Goal: Task Accomplishment & Management: Use online tool/utility

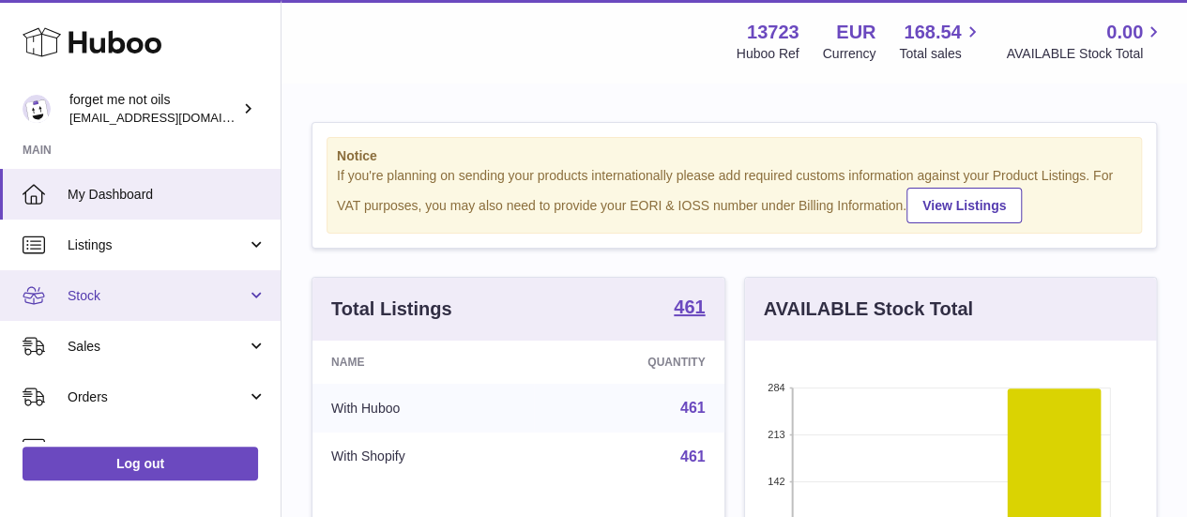
scroll to position [293, 411]
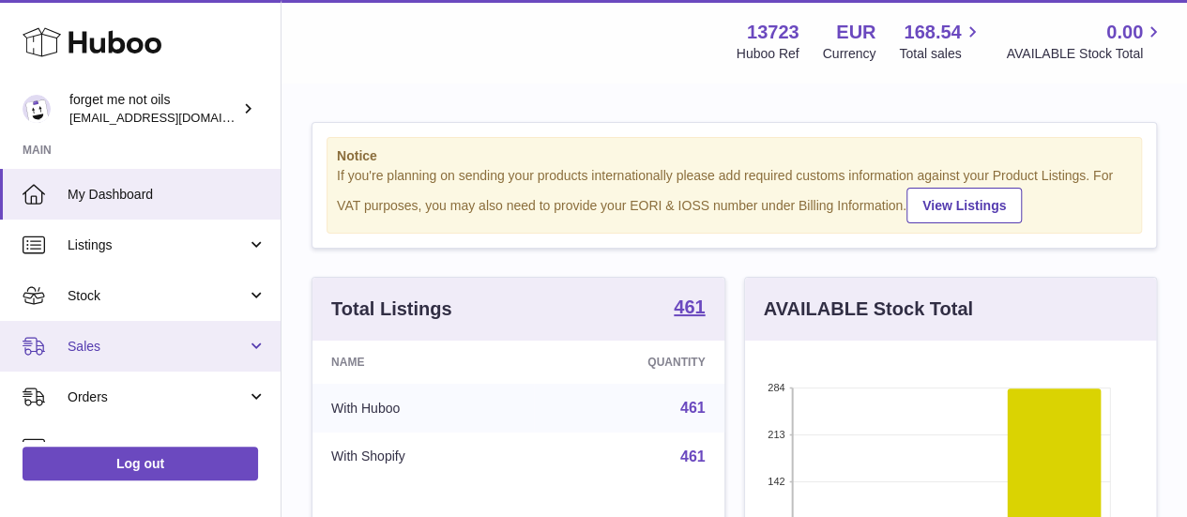
click at [156, 341] on span "Sales" at bounding box center [157, 347] width 179 height 18
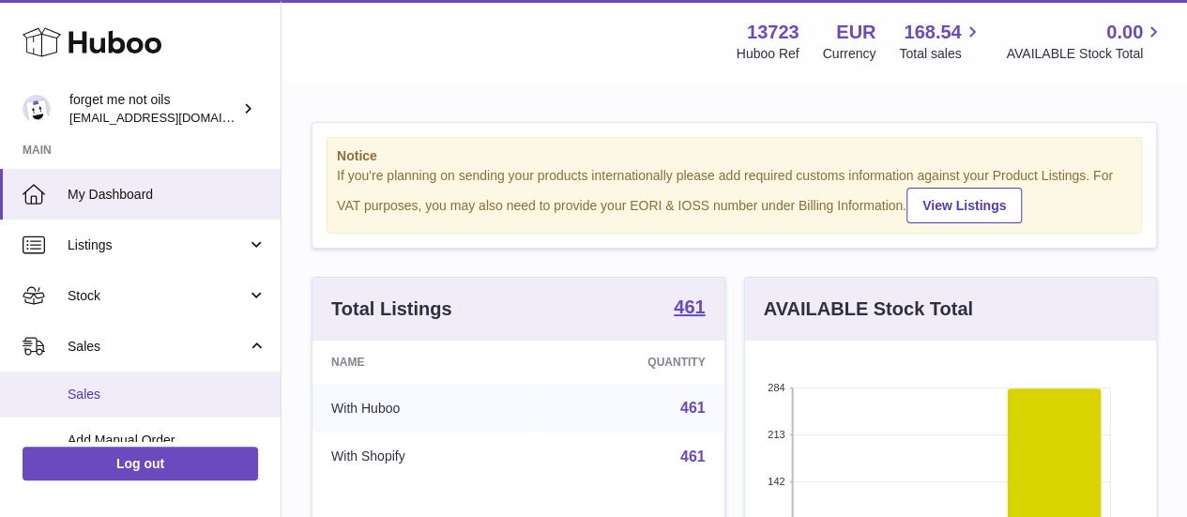
click at [153, 374] on link "Sales" at bounding box center [140, 395] width 281 height 46
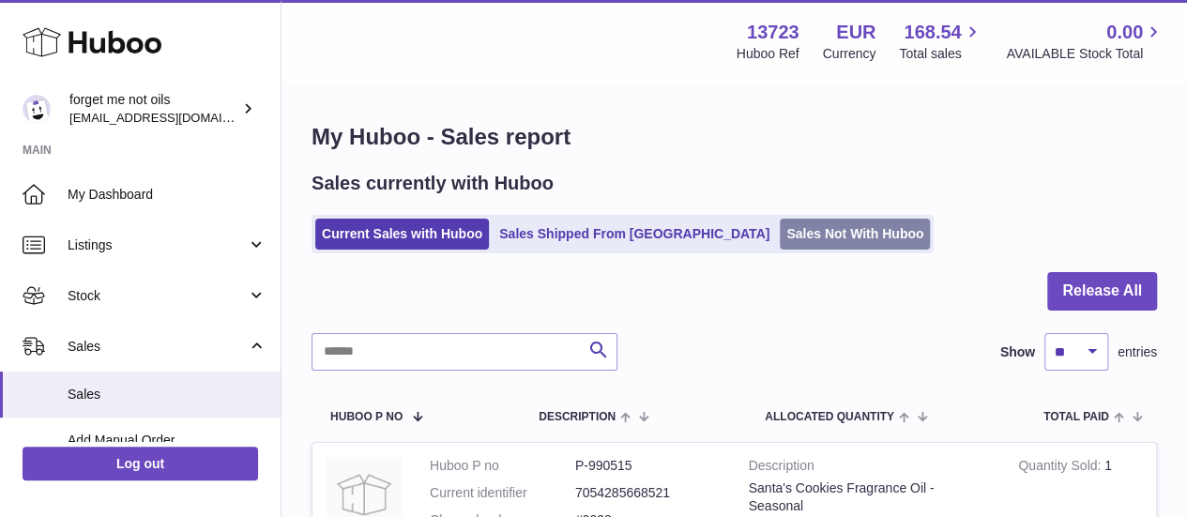
click at [780, 236] on link "Sales Not With Huboo" at bounding box center [855, 234] width 150 height 31
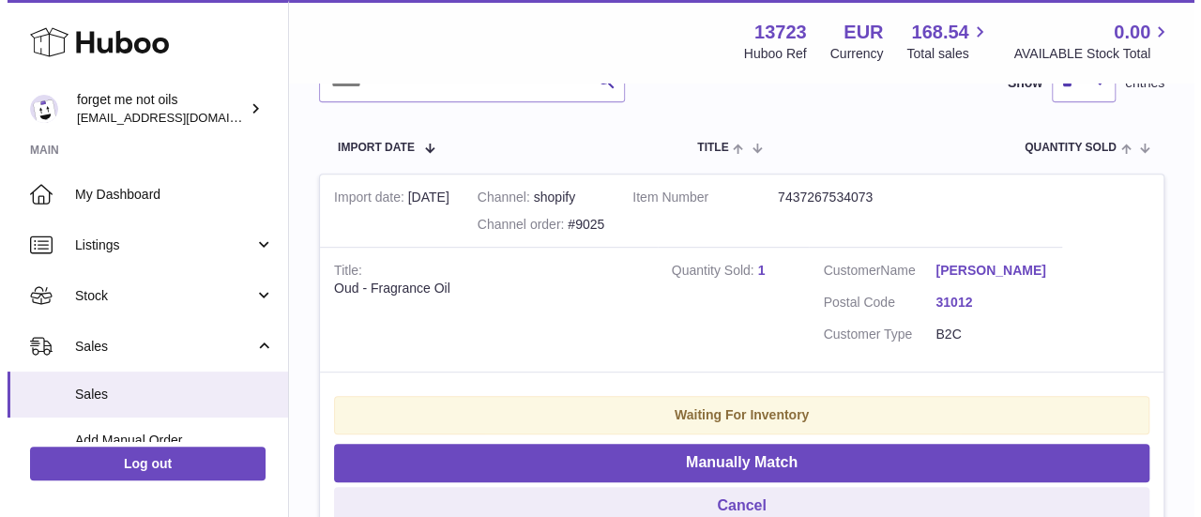
scroll to position [469, 0]
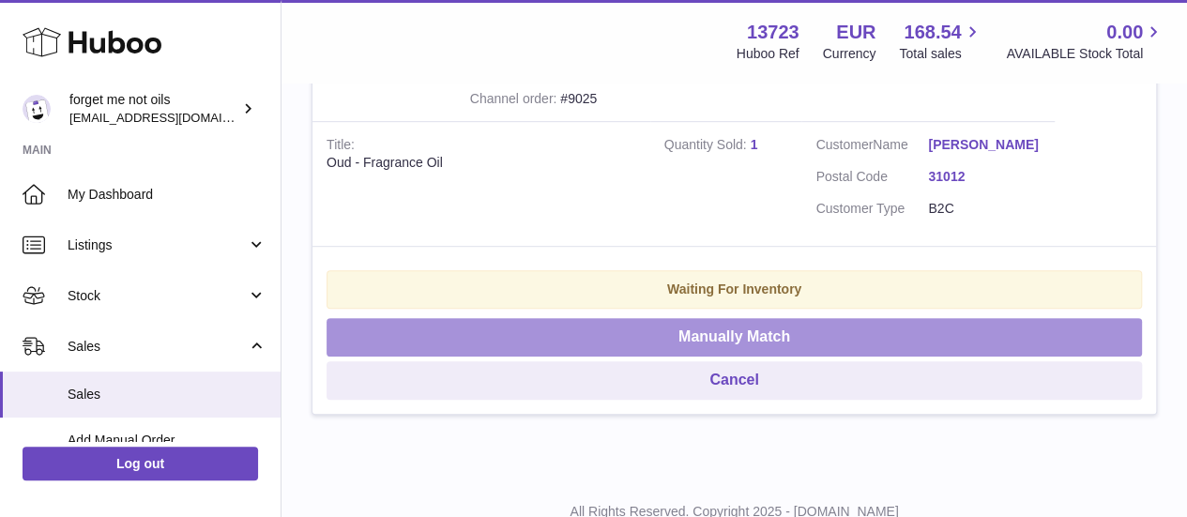
click at [738, 349] on button "Manually Match" at bounding box center [734, 337] width 815 height 38
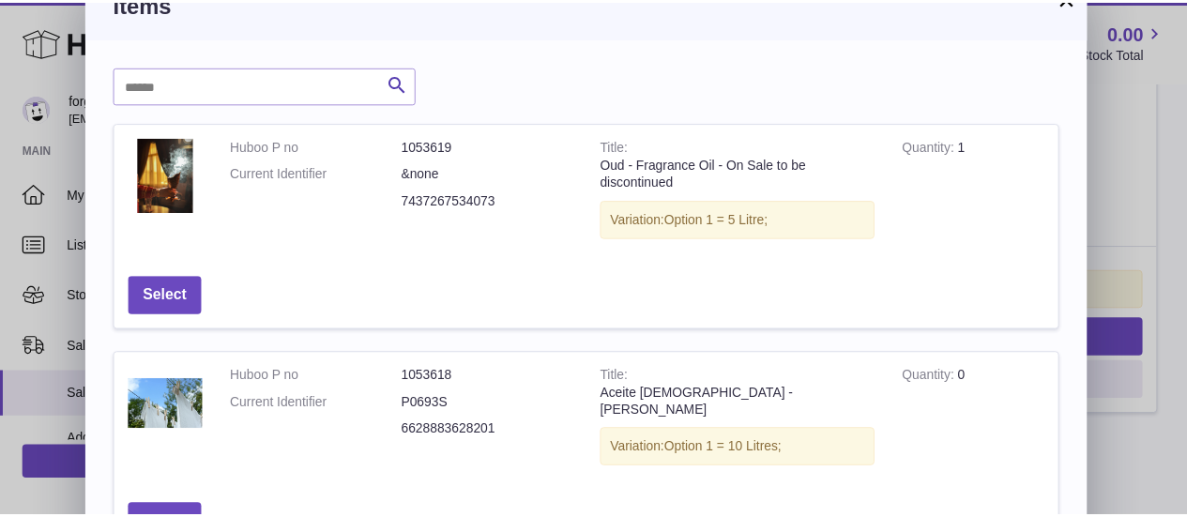
scroll to position [0, 0]
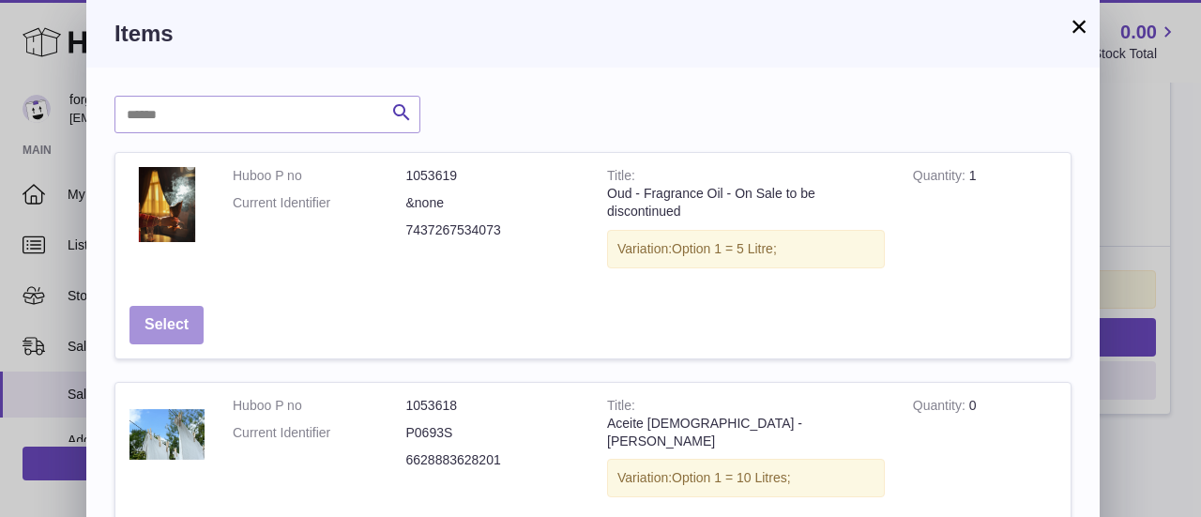
click at [171, 311] on button "Select" at bounding box center [166, 325] width 74 height 38
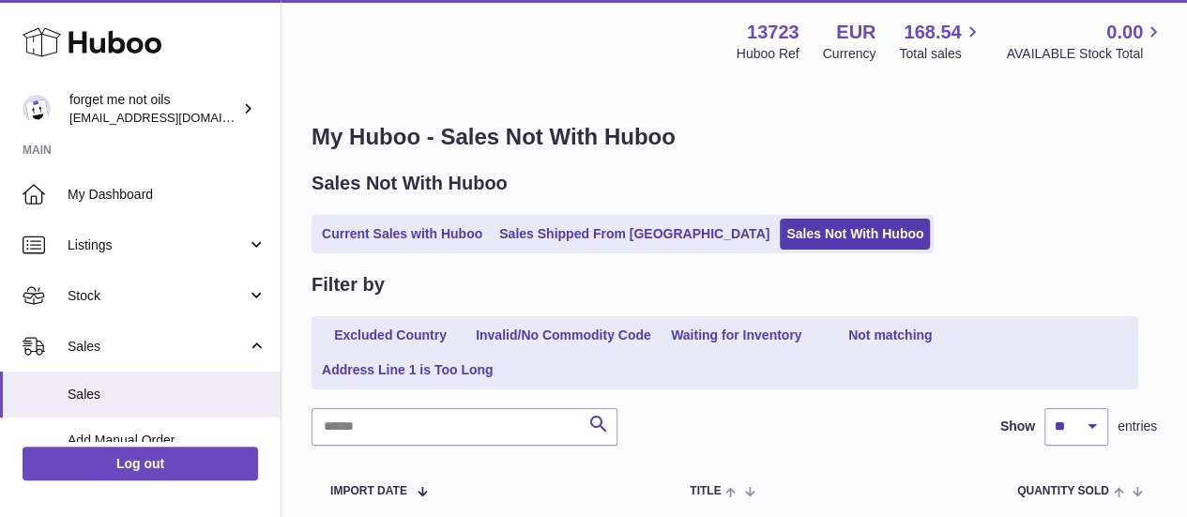
click at [394, 206] on div "Sales Not With Huboo Current Sales with Huboo Sales Shipped From [GEOGRAPHIC_DA…" at bounding box center [734, 212] width 845 height 83
click at [384, 229] on link "Current Sales with Huboo" at bounding box center [402, 234] width 174 height 31
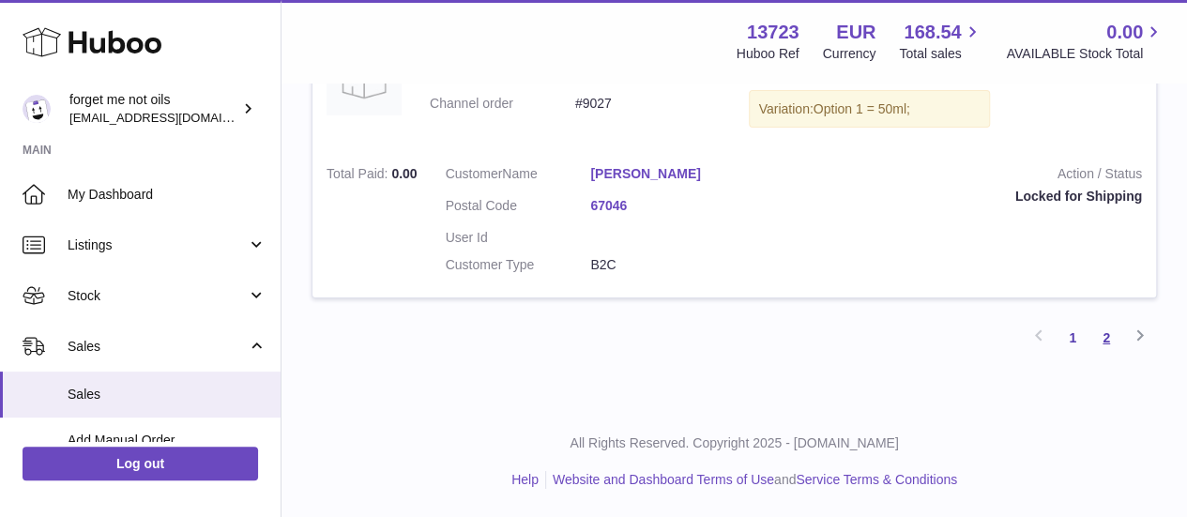
click at [1103, 328] on link "2" at bounding box center [1106, 338] width 34 height 34
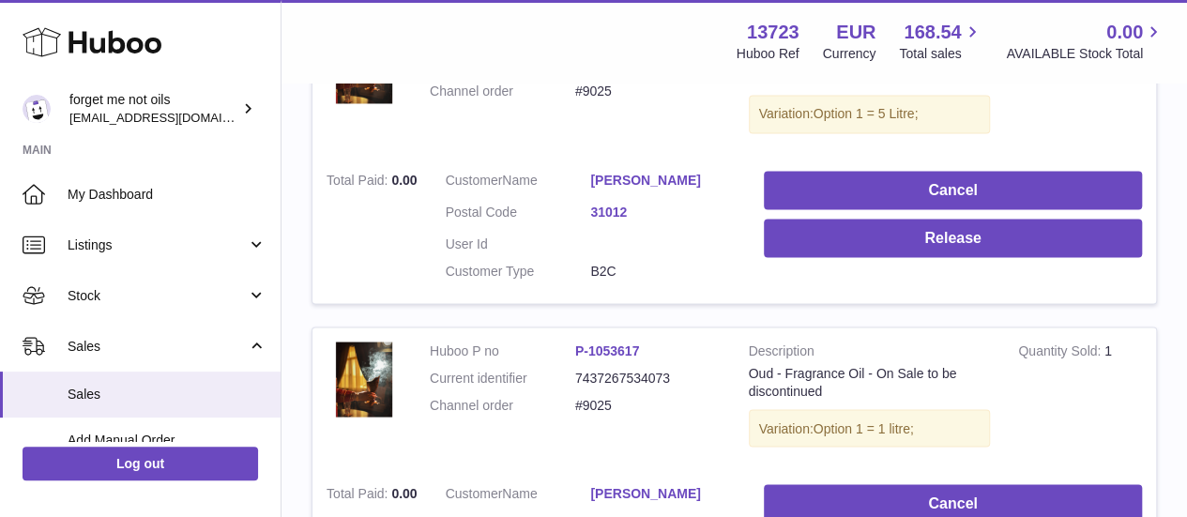
scroll to position [1586, 0]
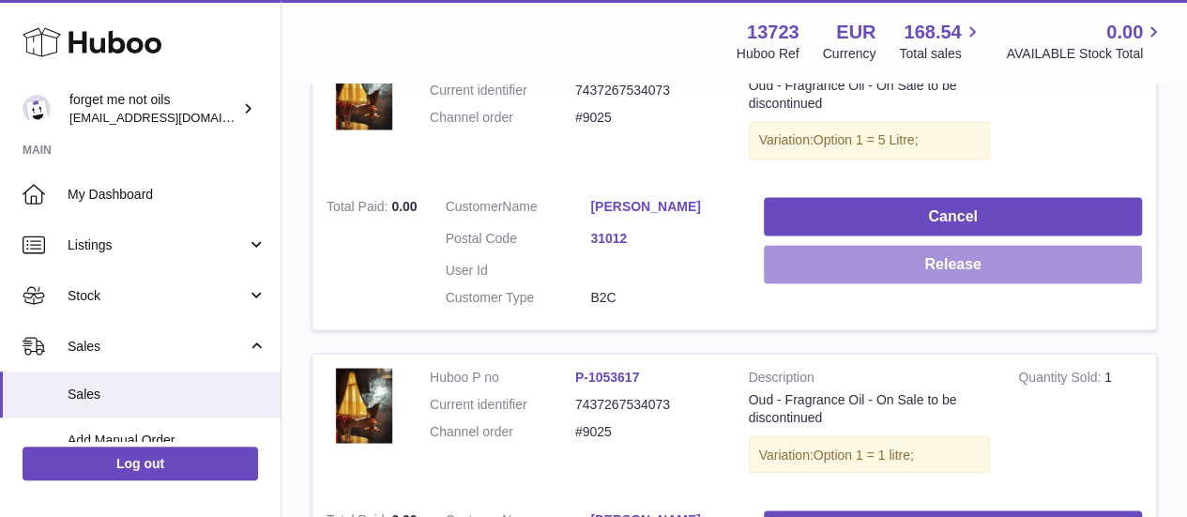
click at [896, 283] on button "Release" at bounding box center [953, 264] width 378 height 38
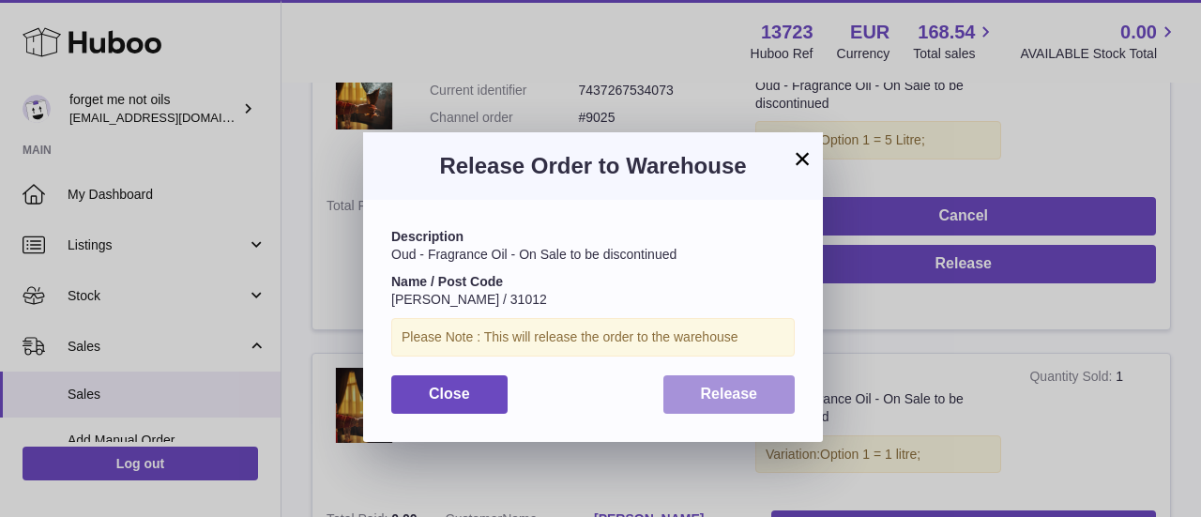
click at [745, 386] on span "Release" at bounding box center [729, 394] width 57 height 16
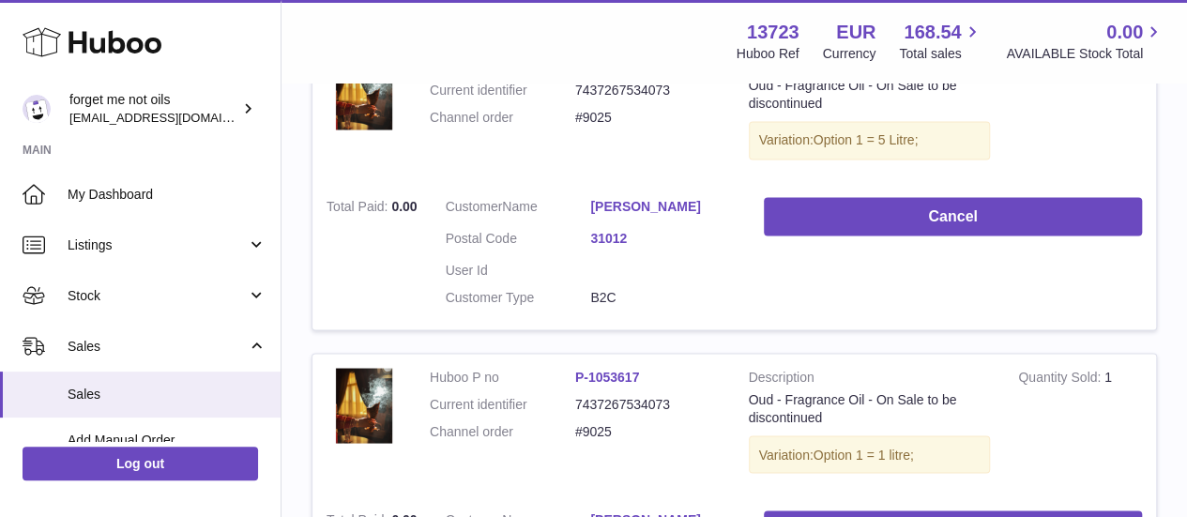
scroll to position [1773, 0]
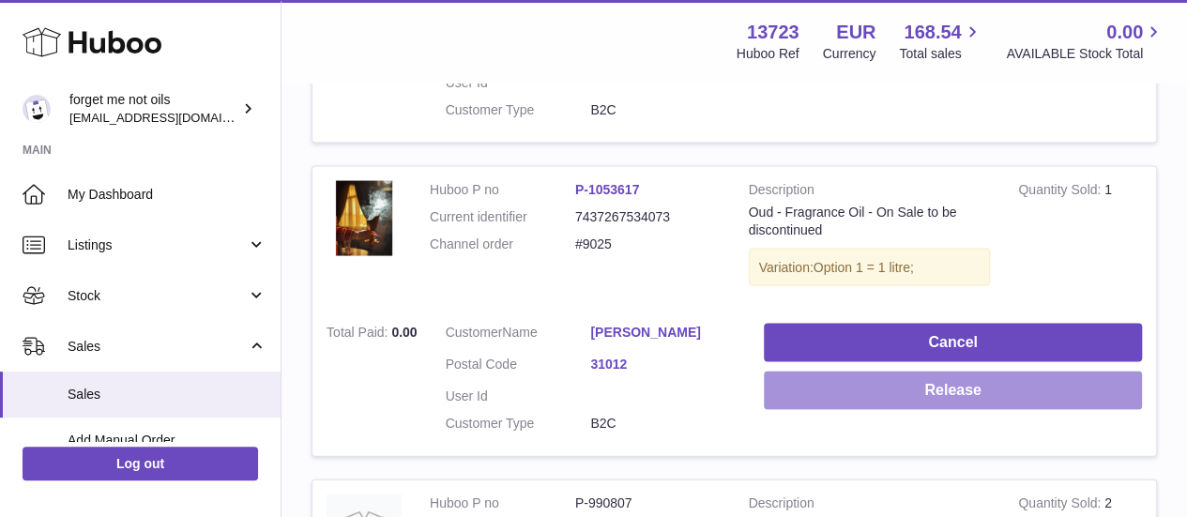
click at [834, 409] on button "Release" at bounding box center [953, 390] width 378 height 38
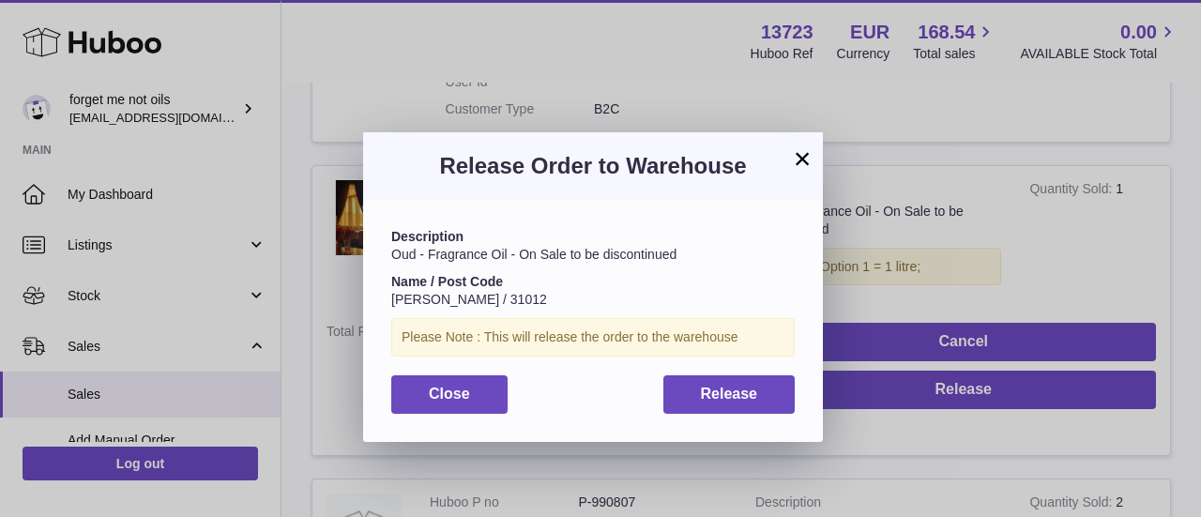
click at [737, 373] on div "Description Oud - Fragrance Oil - On Sale to be discontinued Name / Post Code A…" at bounding box center [593, 320] width 460 height 241
click at [742, 391] on span "Release" at bounding box center [729, 394] width 57 height 16
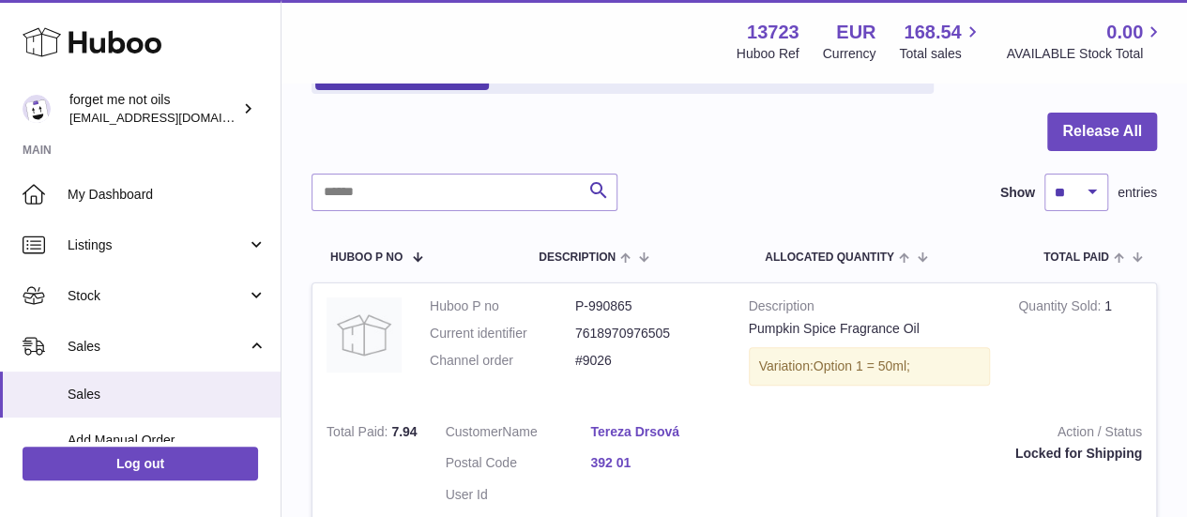
scroll to position [0, 0]
